Goal: Task Accomplishment & Management: Complete application form

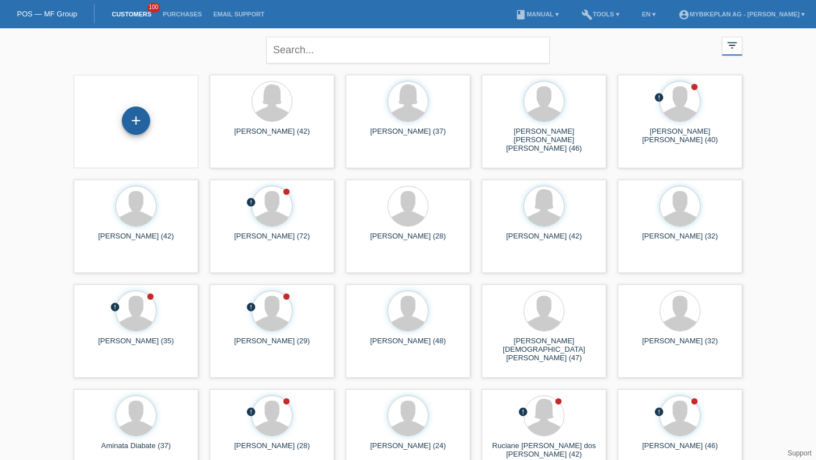
click at [147, 114] on div "+" at bounding box center [136, 121] width 28 height 28
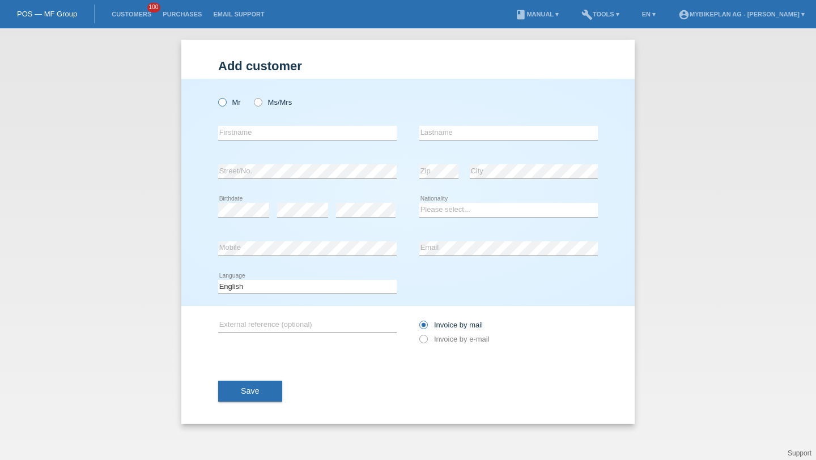
click at [232, 103] on label "Mr" at bounding box center [229, 102] width 23 height 9
click at [226, 103] on input "Mr" at bounding box center [221, 101] width 7 height 7
radio input "true"
click at [243, 137] on input "text" at bounding box center [307, 133] width 179 height 14
type input "[PERSON_NAME]"
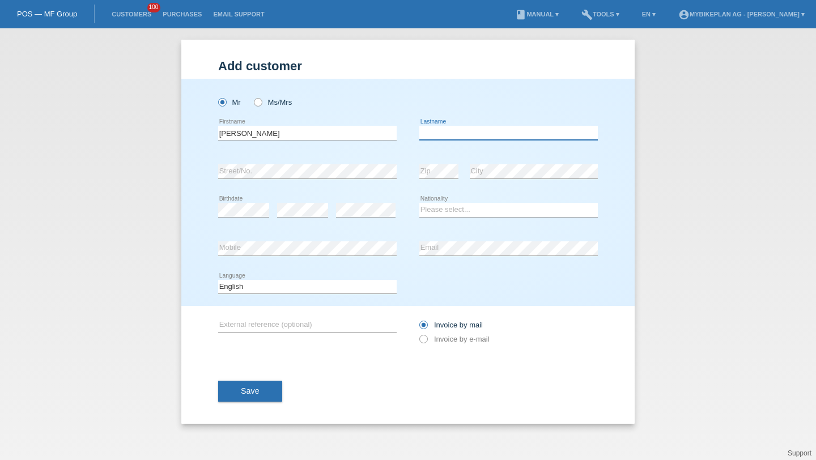
paste input "[PERSON_NAME]"
type input "[PERSON_NAME]"
click at [452, 207] on select "Please select... Switzerland Austria Germany Liechtenstein ------------ Afghani…" at bounding box center [508, 210] width 179 height 14
select select "PT"
click at [419, 203] on select "Please select... Switzerland Austria Germany Liechtenstein ------------ Afghani…" at bounding box center [508, 210] width 179 height 14
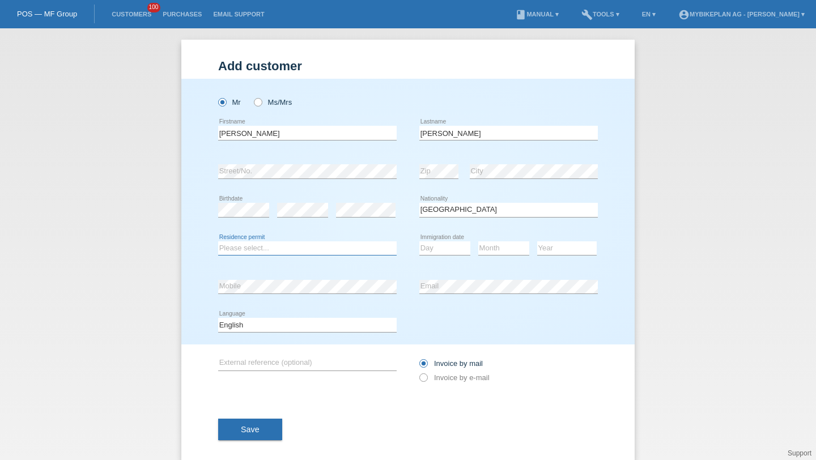
click at [292, 255] on select "Please select... C B B - Refugee status Other" at bounding box center [307, 248] width 179 height 14
select select "C"
click at [218, 241] on select "Please select... C B B - Refugee status Other" at bounding box center [307, 248] width 179 height 14
click at [427, 243] on select "Day 01 02 03 04 05 06 07 08 09 10 11" at bounding box center [444, 248] width 51 height 14
select select "16"
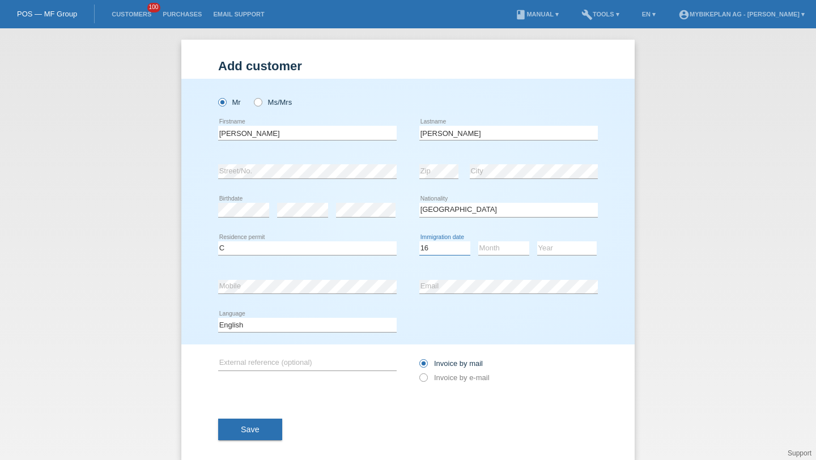
click at [419, 241] on select "Day 01 02 03 04 05 06 07 08 09 10 11" at bounding box center [444, 248] width 51 height 14
click at [498, 256] on div "Month 01 02 03 04 05 06 07 08 09 10 11 12 error" at bounding box center [503, 249] width 51 height 39
click at [498, 256] on icon at bounding box center [503, 255] width 51 height 1
click at [498, 255] on select "Month 01 02 03 04 05 06 07 08 09 10 11" at bounding box center [503, 248] width 51 height 14
select select "08"
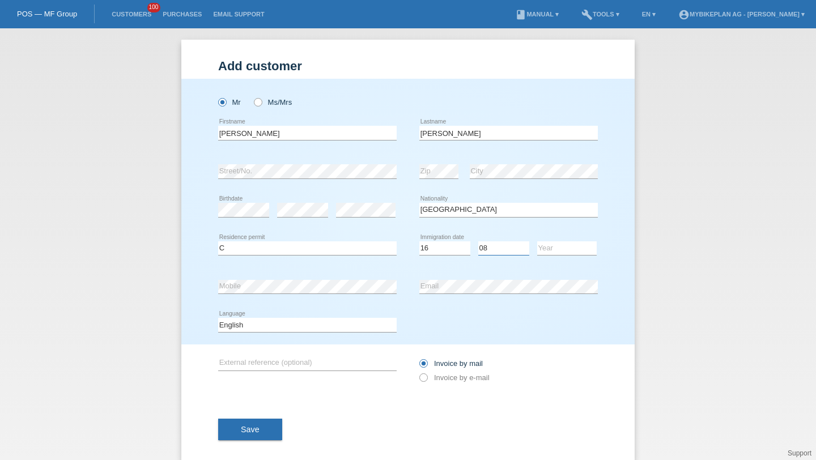
click at [478, 241] on select "Month 01 02 03 04 05 06 07 08 09 10 11" at bounding box center [503, 248] width 51 height 14
click at [557, 248] on select "Year 2025 2024 2023 2022 2021 2020 2019 2018 2017 2016 2015 2014 2013 2012 2011…" at bounding box center [567, 248] width 60 height 14
select select "2016"
click at [537, 241] on select "Year 2025 2024 2023 2022 2021 2020 2019 2018 2017 2016 2015 2014 2013 2012 2011…" at bounding box center [567, 248] width 60 height 14
click at [339, 313] on div "Deutsch Français Italiano English error Language" at bounding box center [307, 325] width 179 height 39
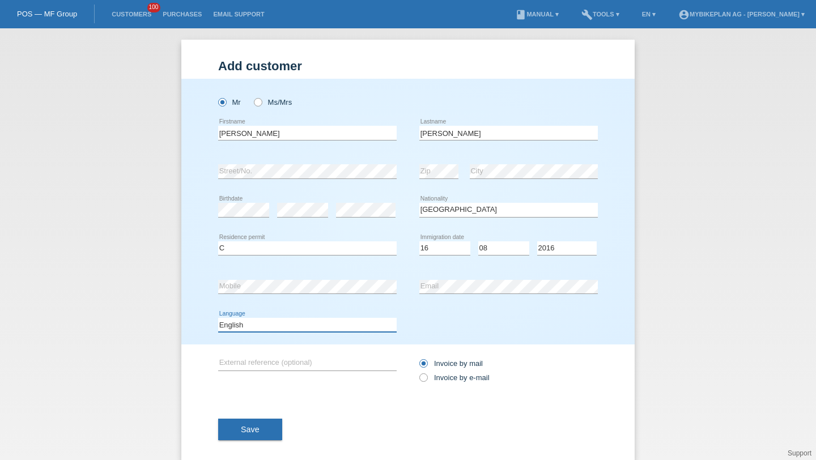
click at [328, 325] on select "Deutsch Français Italiano English" at bounding box center [307, 325] width 179 height 14
select select "de"
click at [218, 318] on select "Deutsch Français Italiano English" at bounding box center [307, 325] width 179 height 14
click at [436, 384] on div "Invoice by mail Invoice by e-mail" at bounding box center [508, 370] width 179 height 28
click at [419, 377] on input "Invoice by e-mail" at bounding box center [422, 380] width 7 height 14
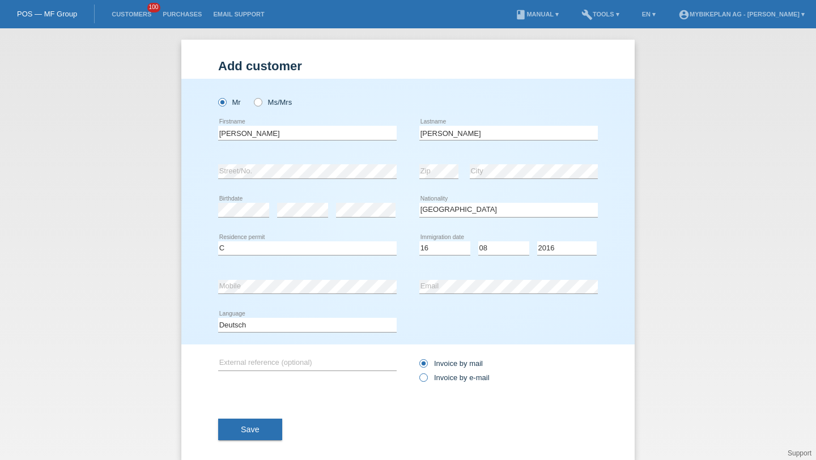
radio input "true"
click at [252, 429] on span "Save" at bounding box center [250, 429] width 19 height 9
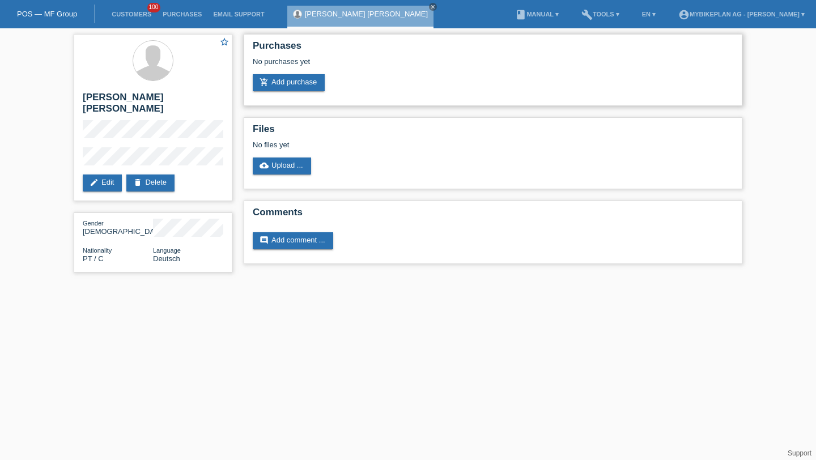
click at [304, 70] on div "No purchases yet" at bounding box center [493, 65] width 481 height 17
click at [304, 77] on link "add_shopping_cart Add purchase" at bounding box center [289, 82] width 72 height 17
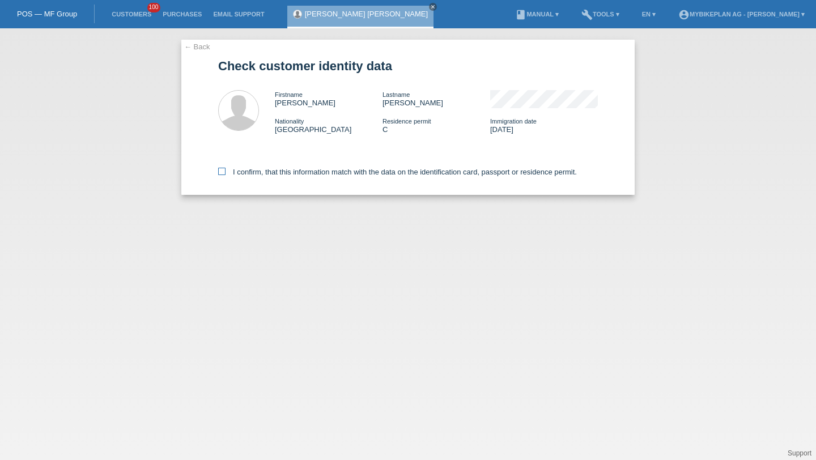
click at [265, 176] on label "I confirm, that this information match with the data on the identification card…" at bounding box center [397, 172] width 359 height 9
click at [226, 175] on input "I confirm, that this information match with the data on the identification card…" at bounding box center [221, 171] width 7 height 7
checkbox input "true"
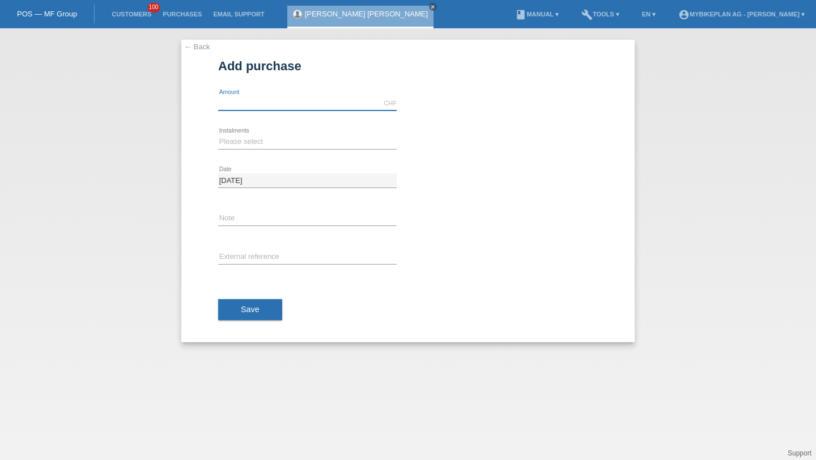
click at [230, 102] on input "text" at bounding box center [307, 103] width 179 height 14
type input "6999.00"
click at [228, 142] on select "Please select 6 instalments 12 instalments 18 instalments 24 instalments 36 ins…" at bounding box center [307, 142] width 179 height 14
select select "488"
click at [218, 135] on select "Please select 6 instalments 12 instalments 18 instalments 24 instalments 36 ins…" at bounding box center [307, 142] width 179 height 14
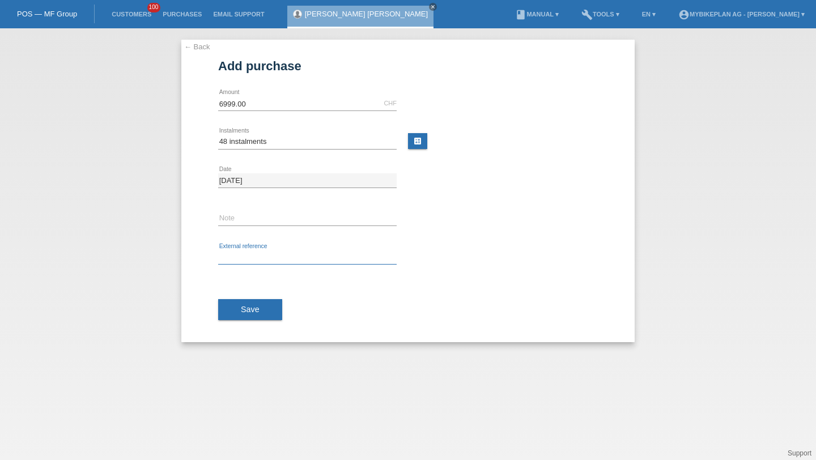
click at [245, 257] on input "text" at bounding box center [307, 257] width 179 height 14
paste input "42818735167"
type input "42818735167"
click at [258, 322] on div "Save" at bounding box center [408, 310] width 380 height 66
click at [253, 307] on span "Save" at bounding box center [250, 309] width 19 height 9
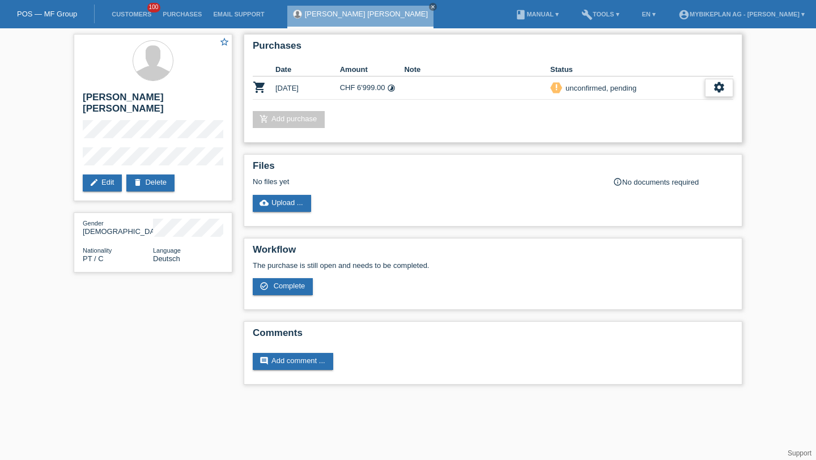
click at [713, 87] on icon "settings" at bounding box center [719, 87] width 12 height 12
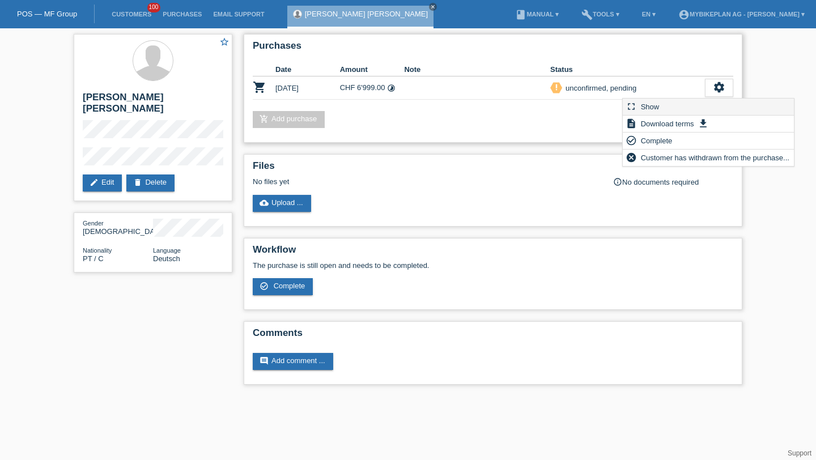
click at [670, 108] on div "fullscreen Show" at bounding box center [708, 107] width 171 height 17
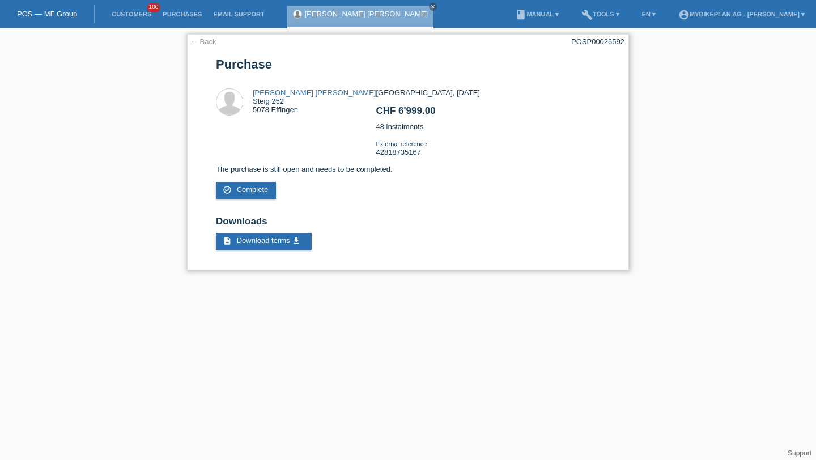
click at [603, 37] on div "POSP00026592" at bounding box center [597, 41] width 53 height 9
copy div "POSP00026592"
